Goal: Information Seeking & Learning: Understand process/instructions

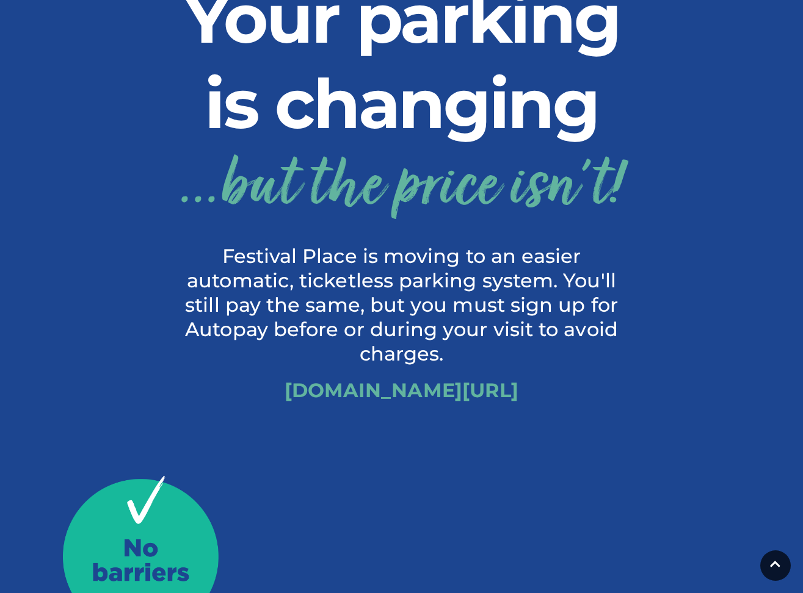
scroll to position [346, 0]
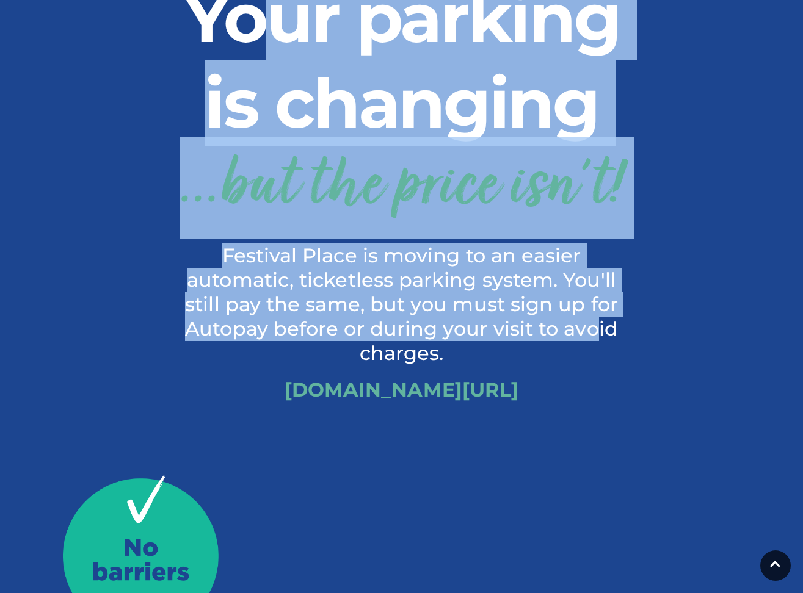
drag, startPoint x: 259, startPoint y: 42, endPoint x: 599, endPoint y: 325, distance: 441.6
click at [599, 325] on div "Your parking is changing ...but the price isn't! Festival Place is moving to an…" at bounding box center [402, 194] width 464 height 439
click at [599, 325] on p "Festival Place is moving to an easier automatic, ticketless parking system. You…" at bounding box center [402, 305] width 446 height 122
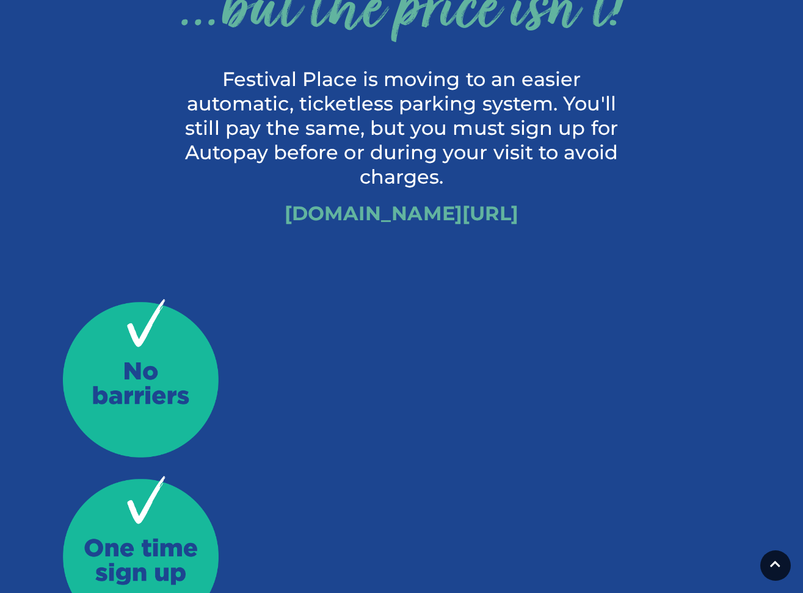
scroll to position [522, 0]
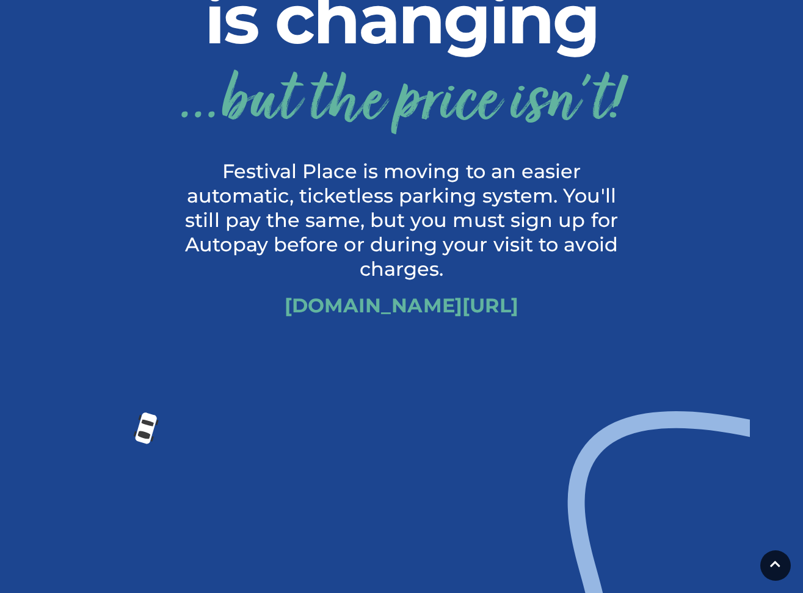
scroll to position [673, 0]
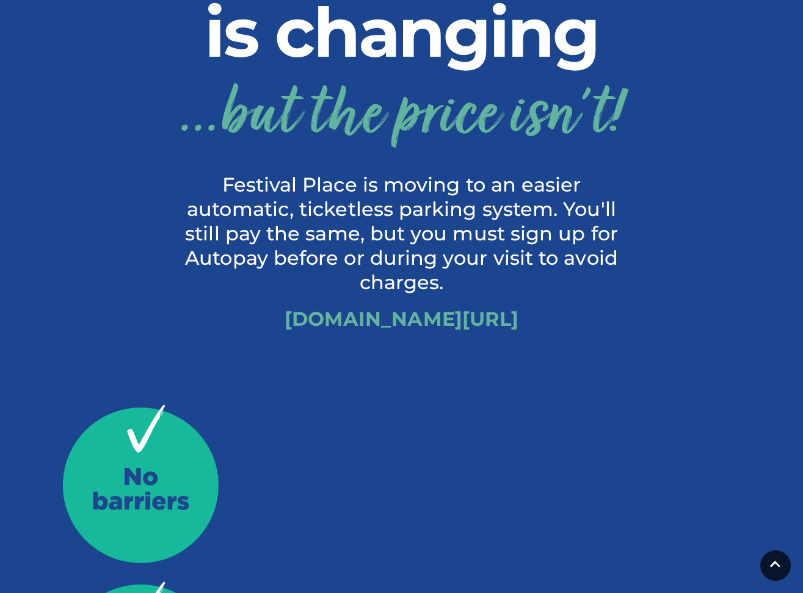
scroll to position [399, 0]
